Goal: Transaction & Acquisition: Purchase product/service

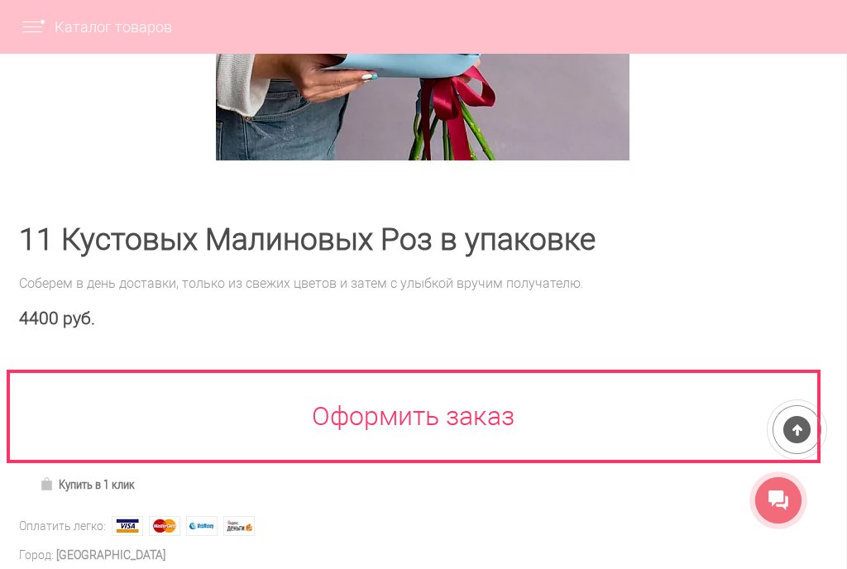
scroll to position [497, 1]
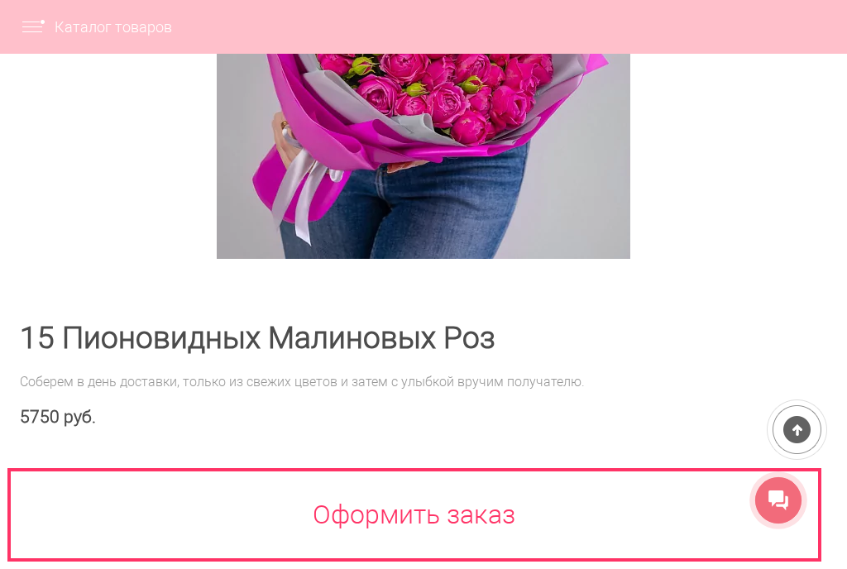
scroll to position [165, 0]
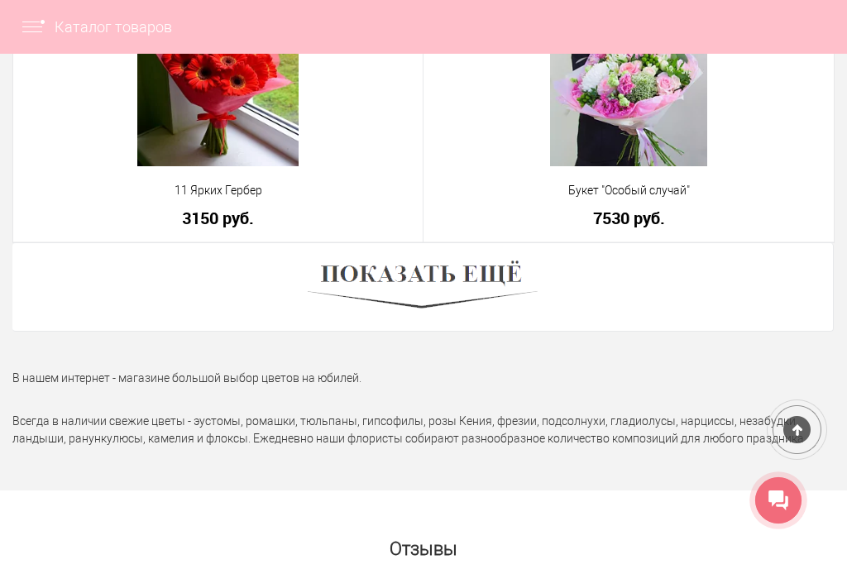
scroll to position [6144, 0]
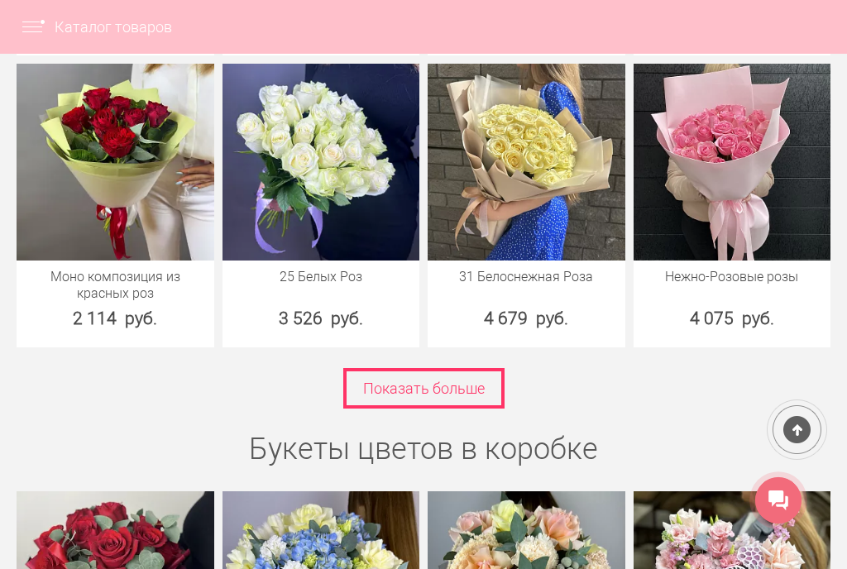
scroll to position [2906, 0]
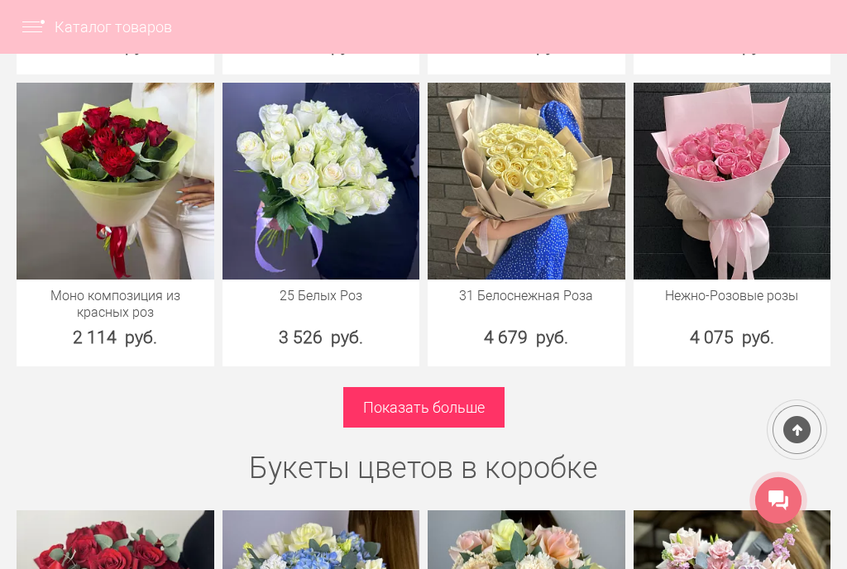
click at [443, 418] on link "Показать больше" at bounding box center [423, 407] width 161 height 41
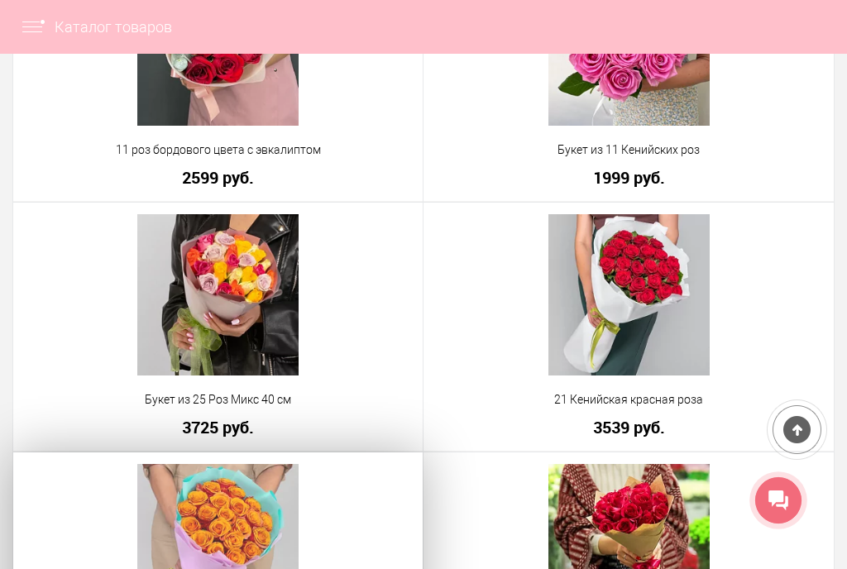
scroll to position [3662, 0]
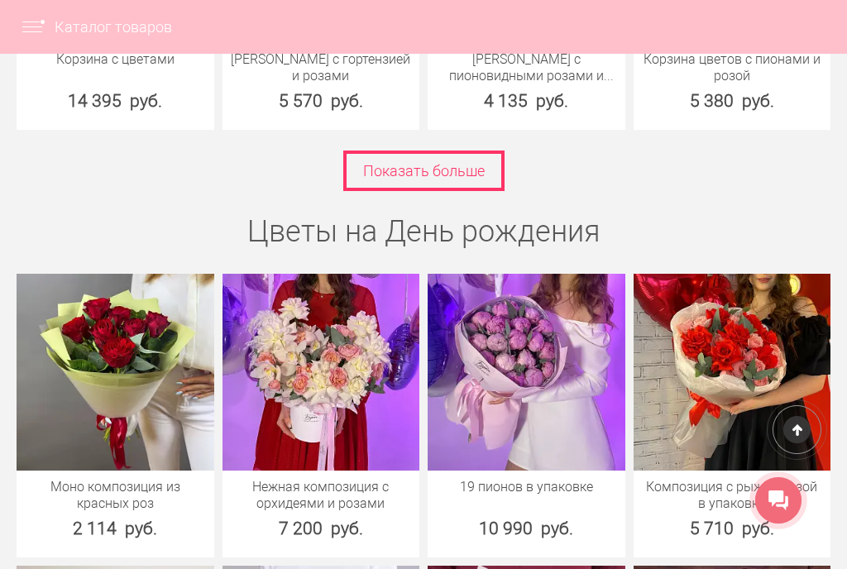
scroll to position [5323, 0]
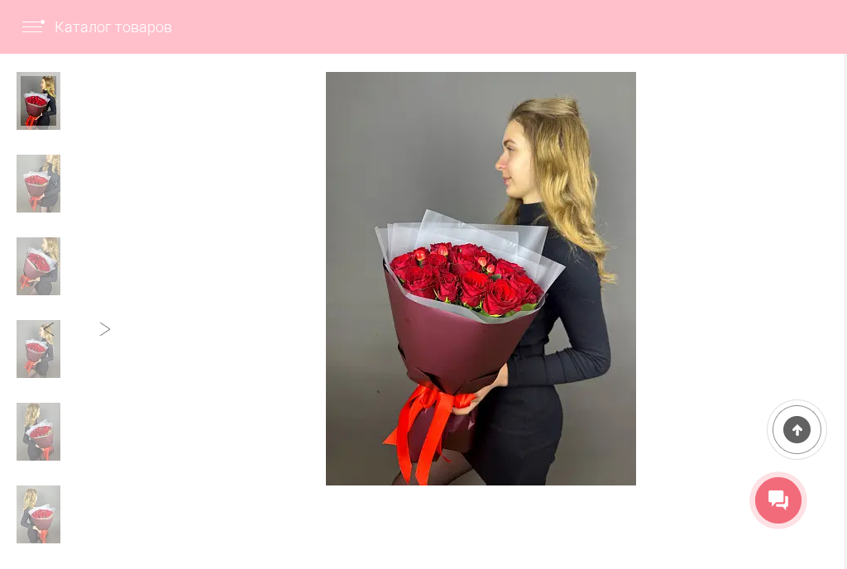
scroll to position [183, 3]
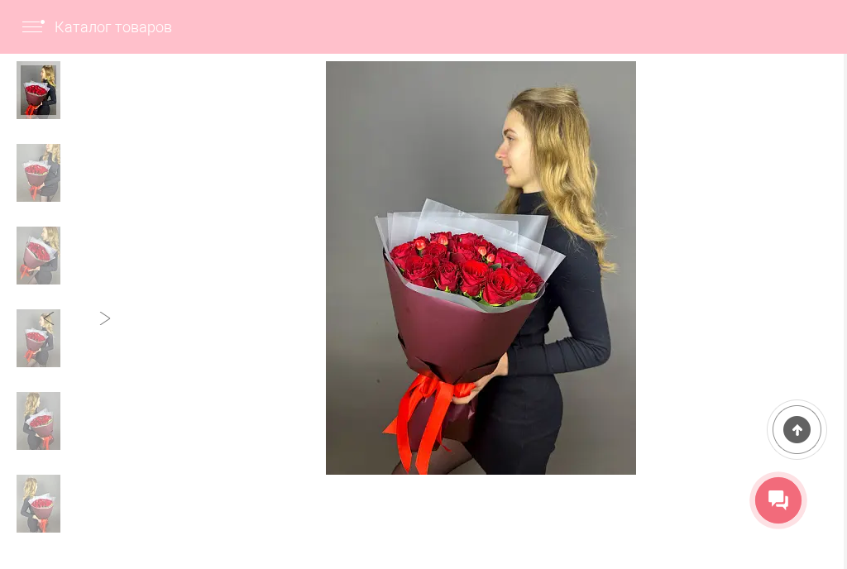
click at [34, 184] on img at bounding box center [39, 173] width 44 height 58
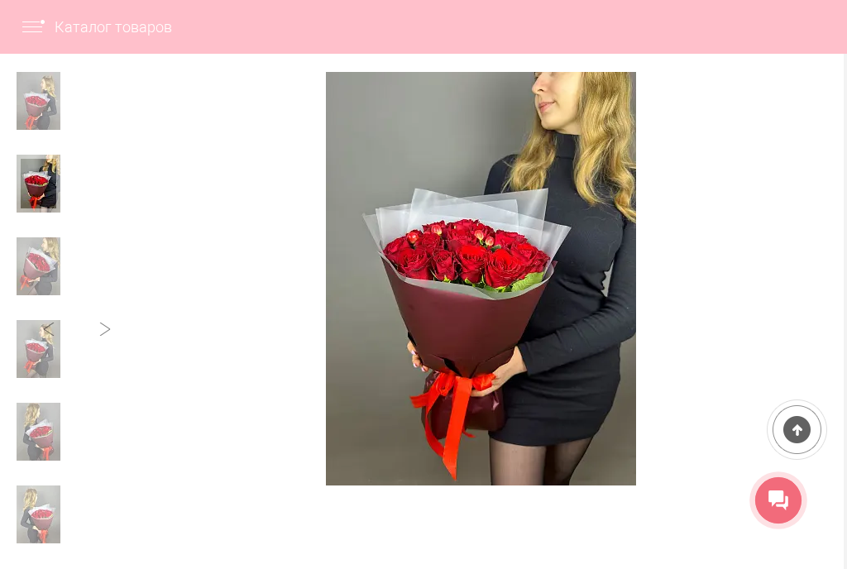
scroll to position [174, 2]
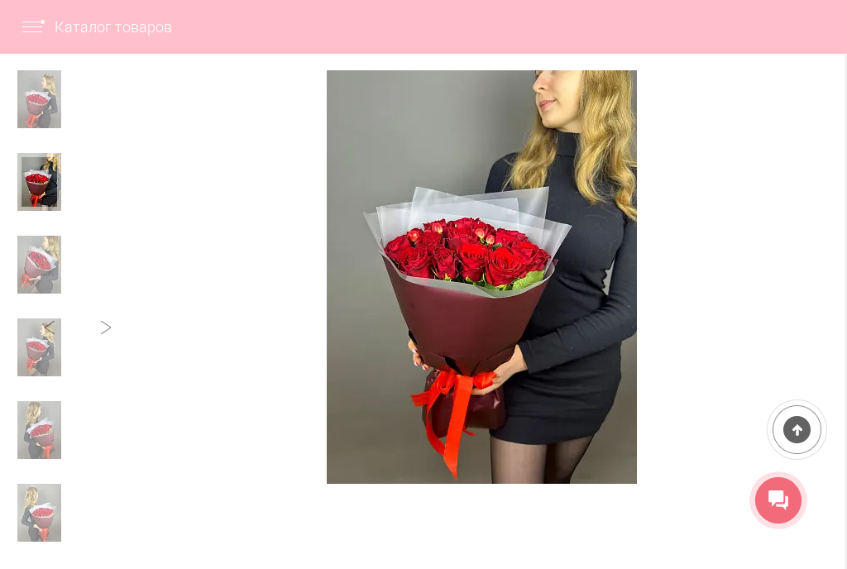
click at [44, 260] on img at bounding box center [39, 265] width 44 height 58
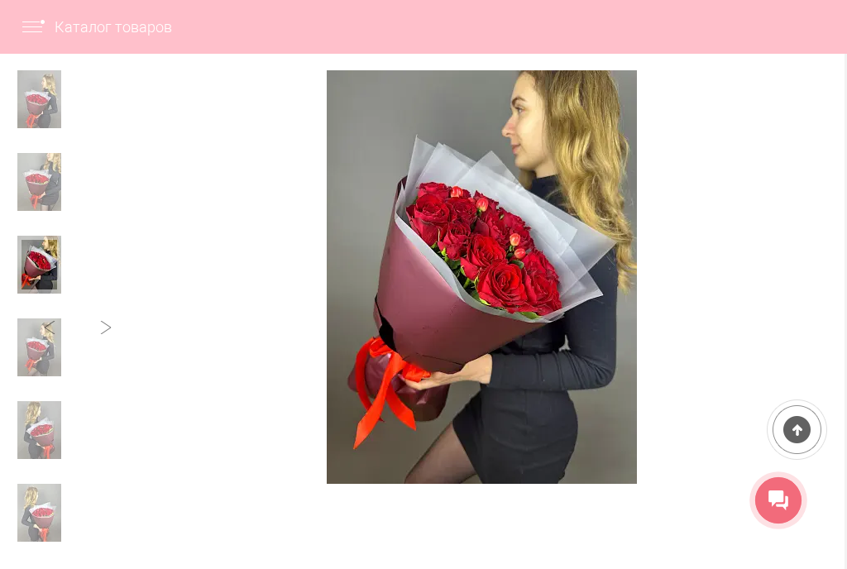
click at [50, 337] on img at bounding box center [39, 347] width 44 height 58
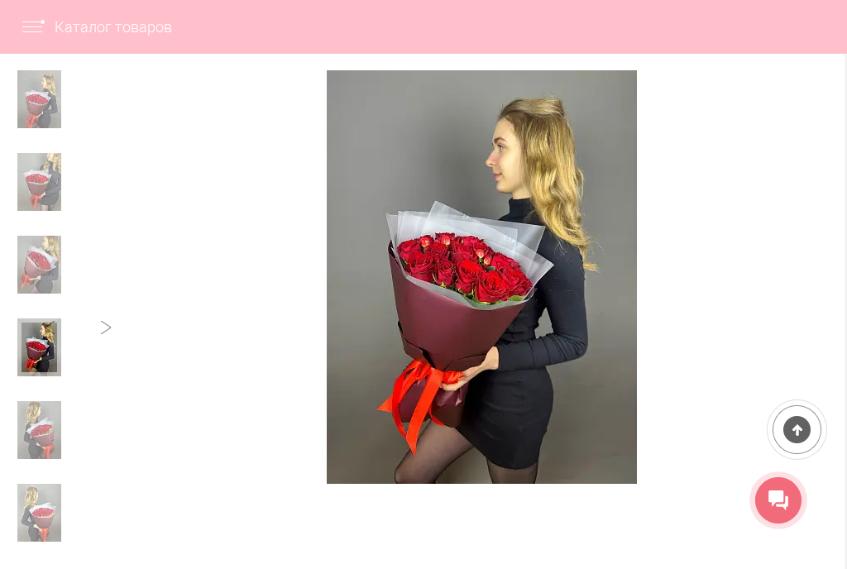
click at [52, 416] on img at bounding box center [39, 430] width 44 height 58
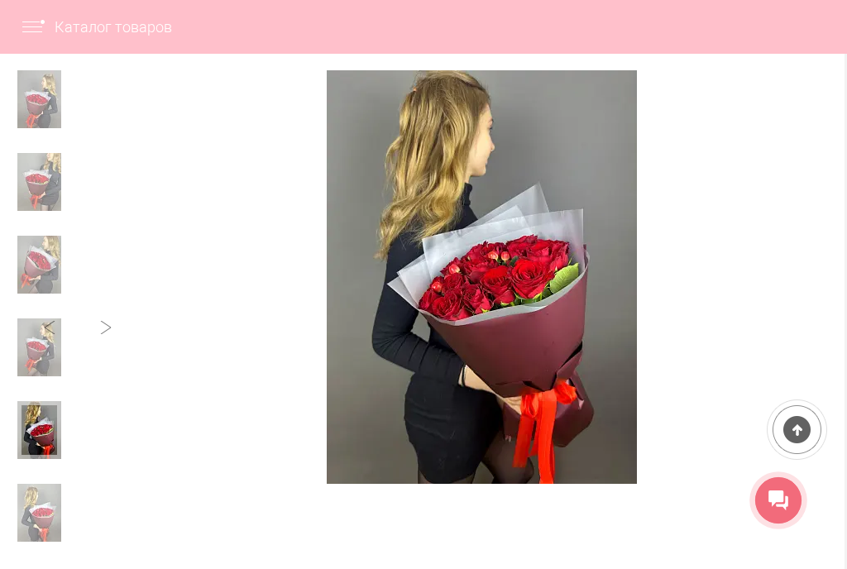
click at [50, 499] on img at bounding box center [39, 513] width 44 height 58
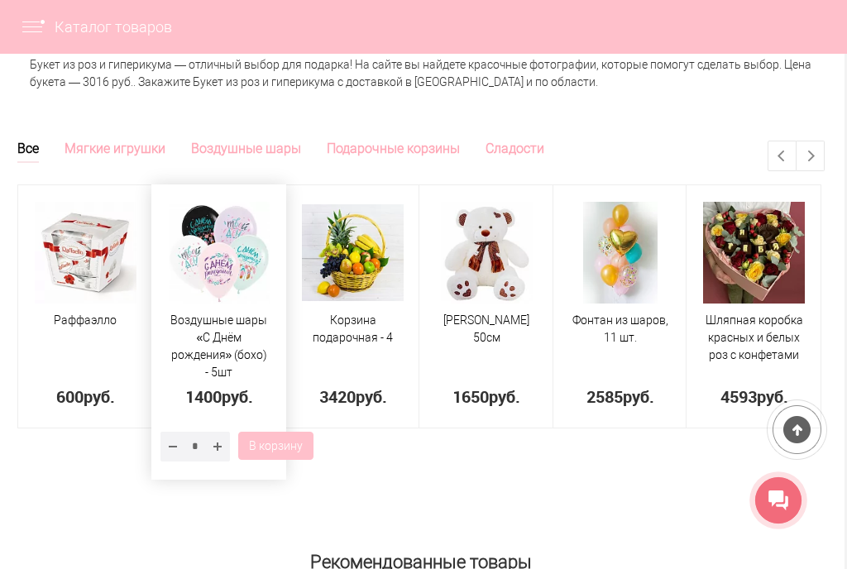
scroll to position [1376, 2]
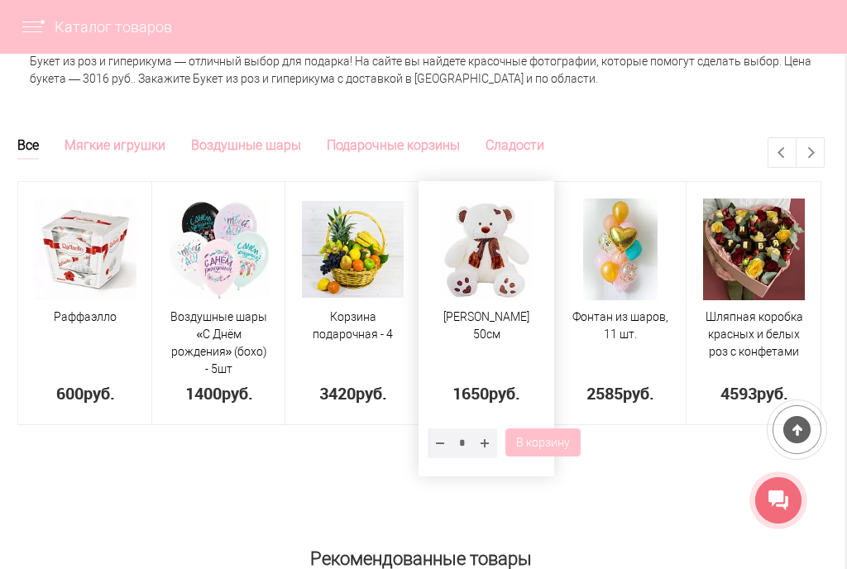
click at [495, 272] on img at bounding box center [487, 249] width 93 height 102
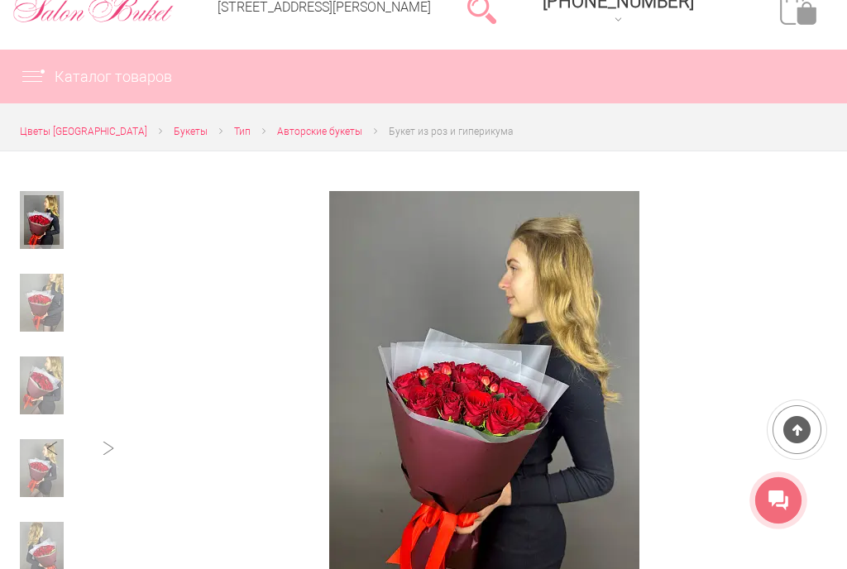
scroll to position [101, 0]
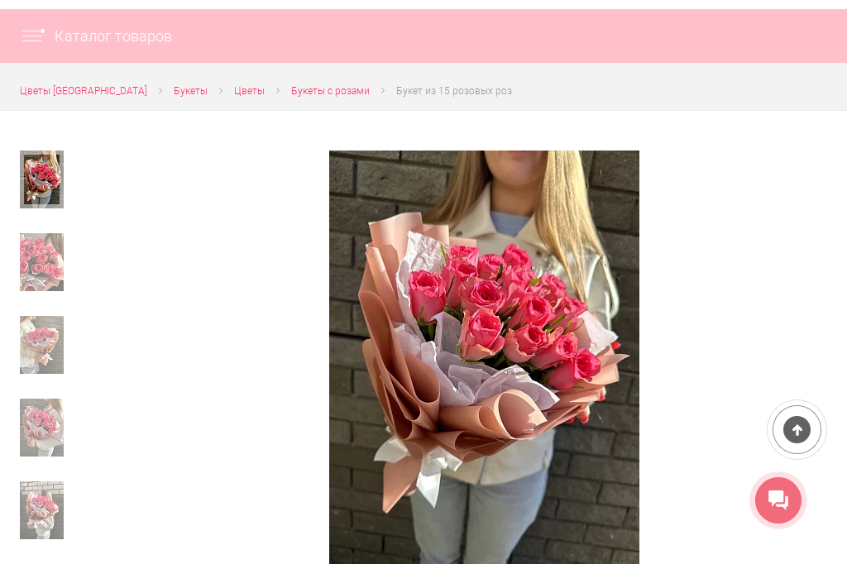
scroll to position [150, 0]
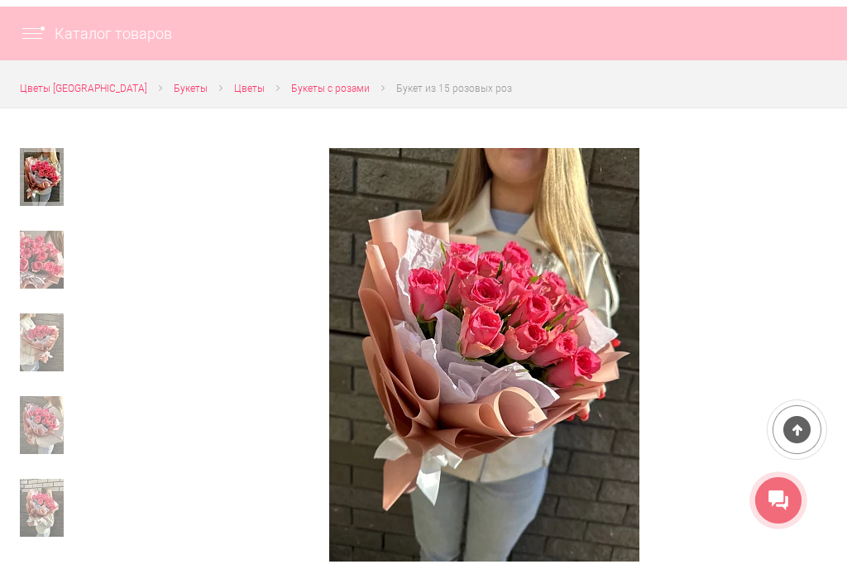
click at [41, 253] on img at bounding box center [42, 260] width 44 height 58
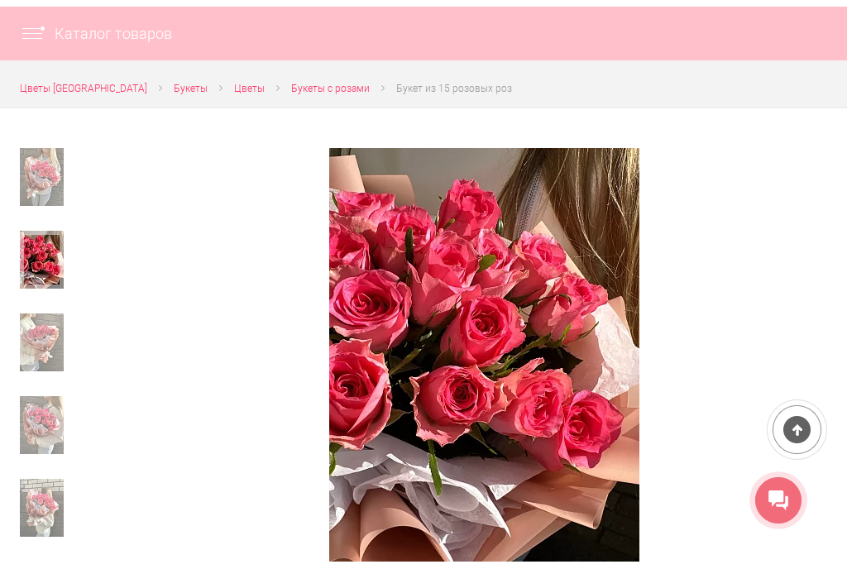
click at [47, 344] on img at bounding box center [42, 342] width 44 height 58
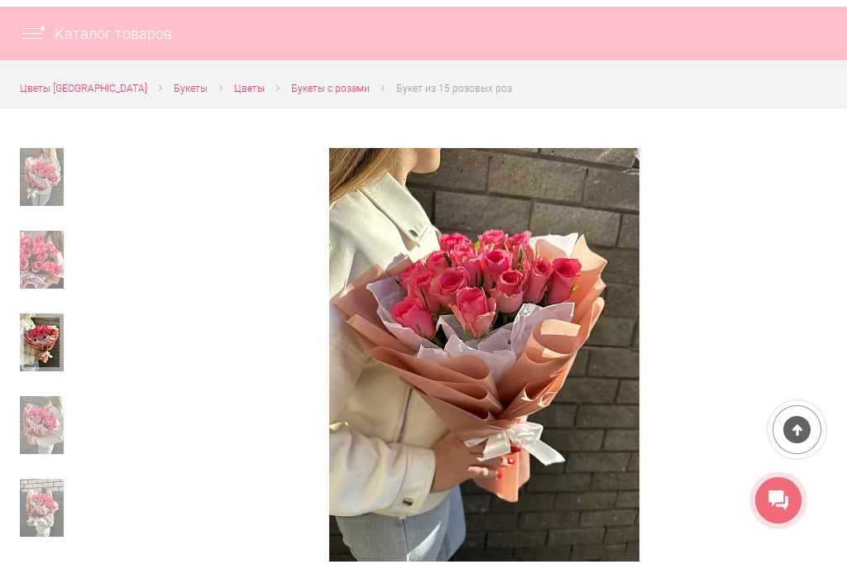
click at [45, 417] on img at bounding box center [42, 425] width 44 height 58
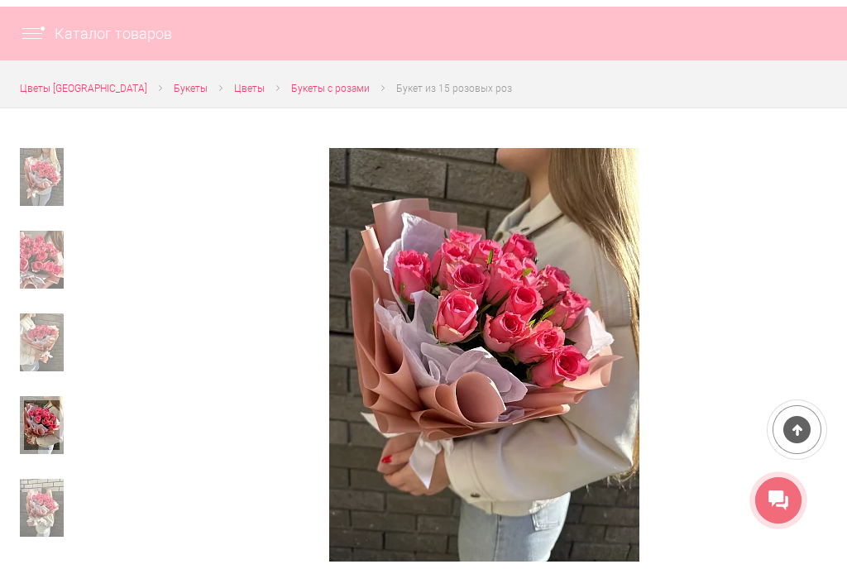
click at [49, 502] on img at bounding box center [42, 508] width 44 height 58
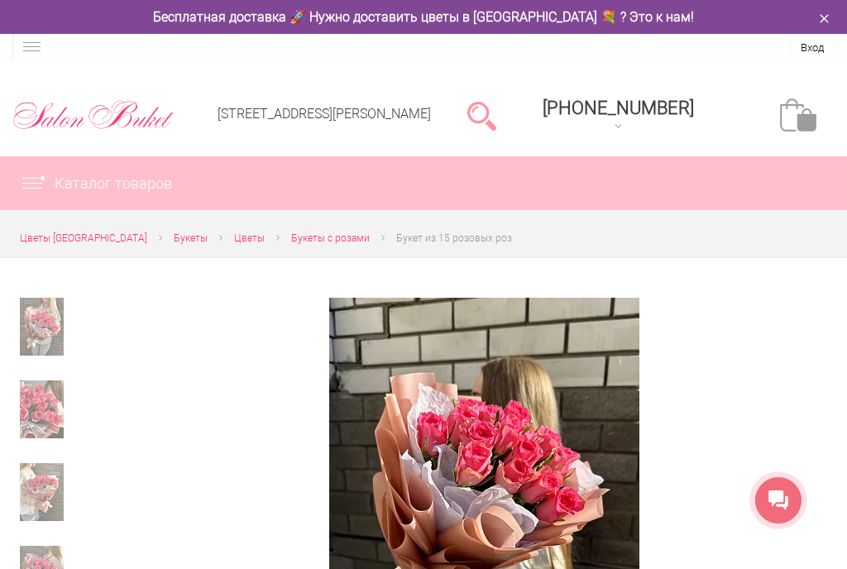
scroll to position [0, 0]
